Goal: Task Accomplishment & Management: Use online tool/utility

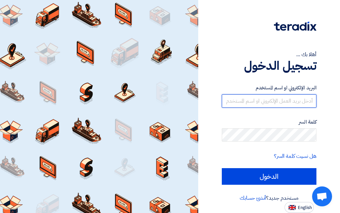
click at [295, 102] on input "text" at bounding box center [269, 100] width 95 height 13
type input "[EMAIL_ADDRESS][DOMAIN_NAME]"
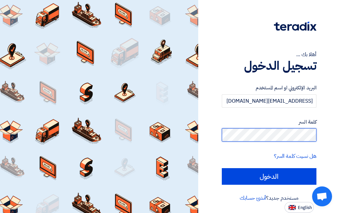
click at [222, 168] on input "الدخول" at bounding box center [269, 176] width 95 height 17
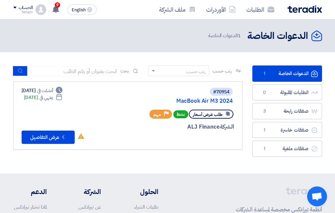
click at [291, 73] on link "الدعوات الخاصة الدعوات الخاصة 1" at bounding box center [287, 73] width 70 height 16
click at [47, 135] on button "Check details عرض التفاصيل" at bounding box center [48, 136] width 53 height 13
